Goal: Unclear

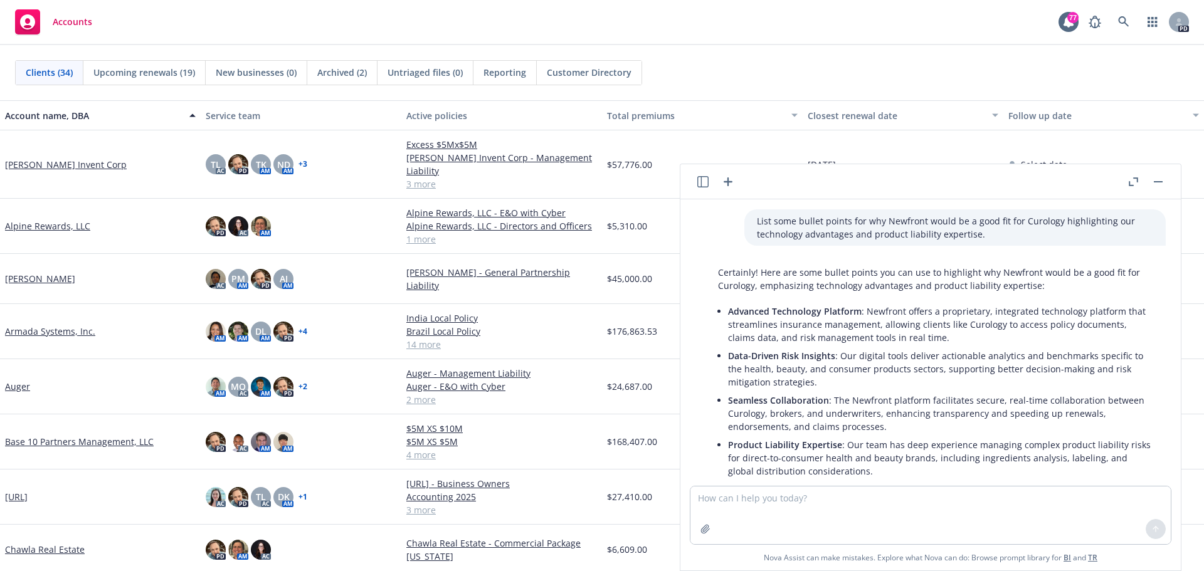
scroll to position [1102, 0]
